Goal: Information Seeking & Learning: Learn about a topic

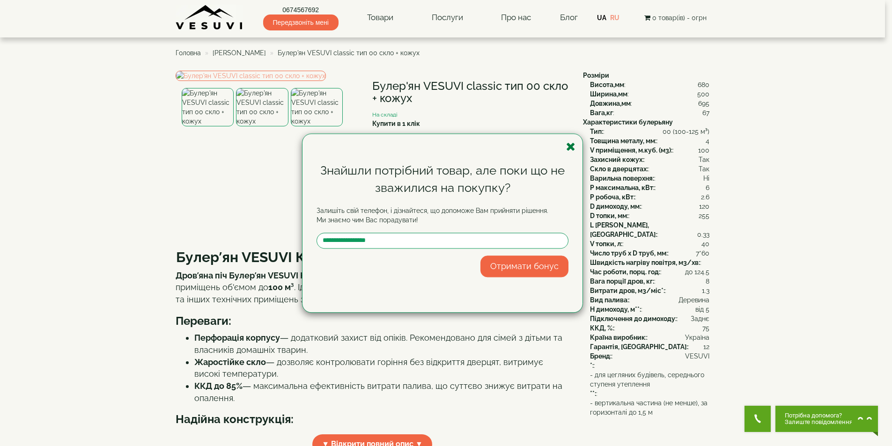
click at [573, 149] on icon "button" at bounding box center [570, 147] width 9 height 12
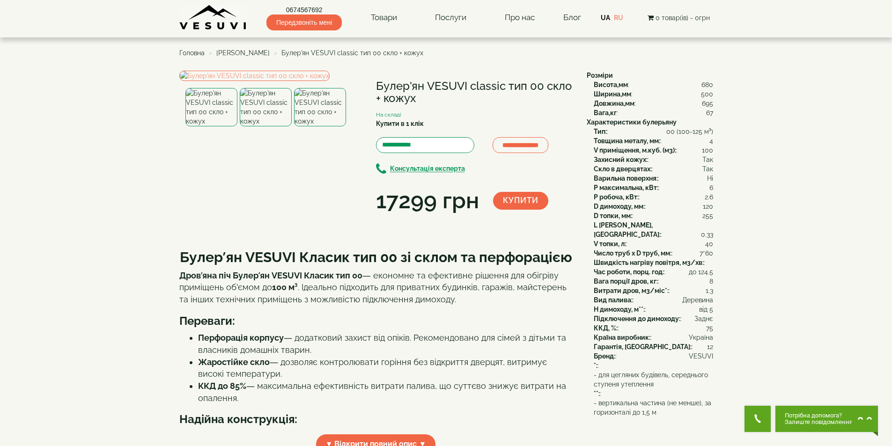
click at [279, 126] on img at bounding box center [266, 107] width 52 height 38
click at [352, 126] on div at bounding box center [265, 107] width 173 height 38
